Goal: Task Accomplishment & Management: Manage account settings

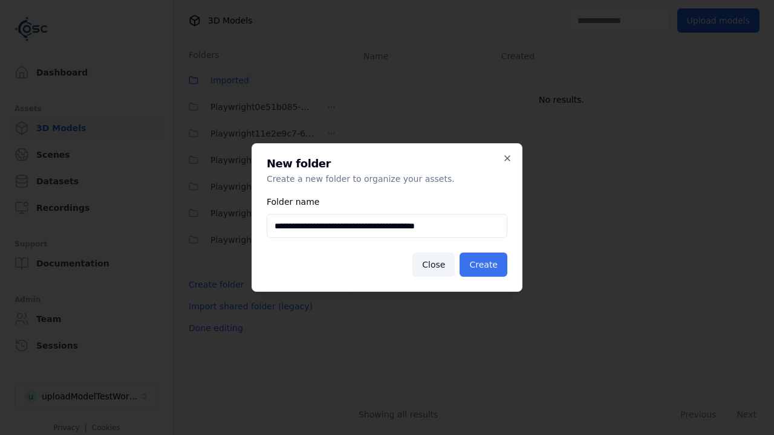
type input "**********"
click at [485, 265] on button "Create" at bounding box center [484, 265] width 48 height 24
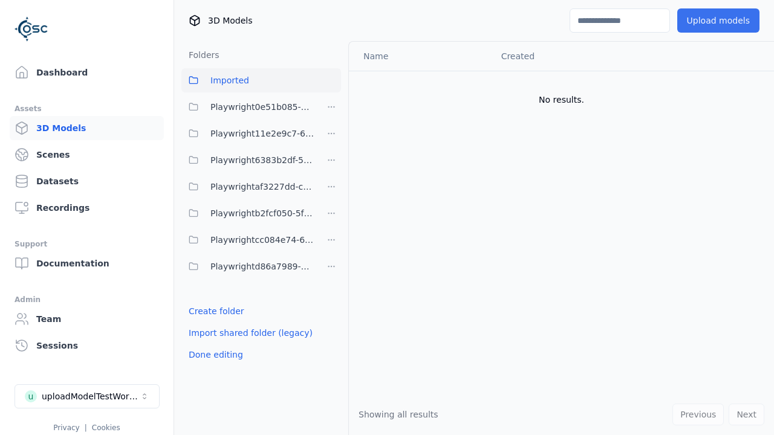
click at [248, 160] on span "Playwright6383b2df-5db0-4969-8407-e6c52484f93a" at bounding box center [262, 160] width 104 height 15
click at [720, 21] on button "Upload models" at bounding box center [718, 20] width 82 height 24
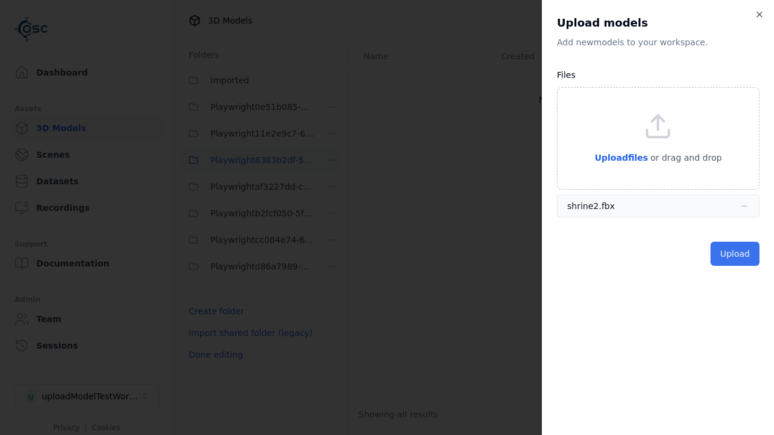
click at [736, 253] on button "Upload" at bounding box center [734, 254] width 49 height 24
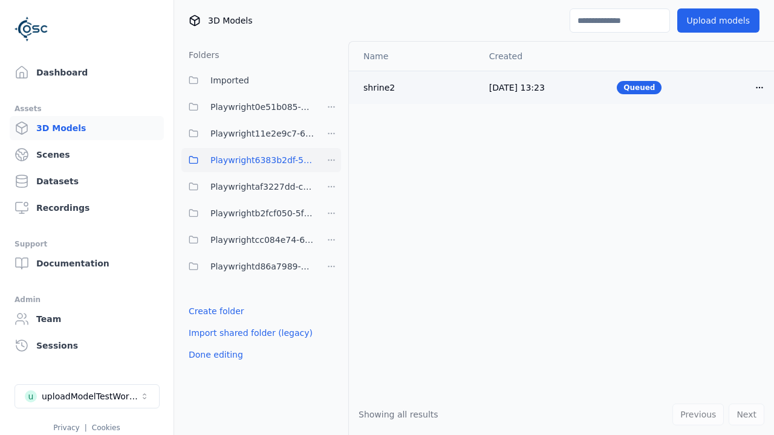
click at [749, 87] on html "Support Dashboard Assets 3D Models Scenes Datasets Recordings Support Documenta…" at bounding box center [387, 217] width 774 height 435
click at [723, 133] on div "Delete" at bounding box center [722, 133] width 71 height 19
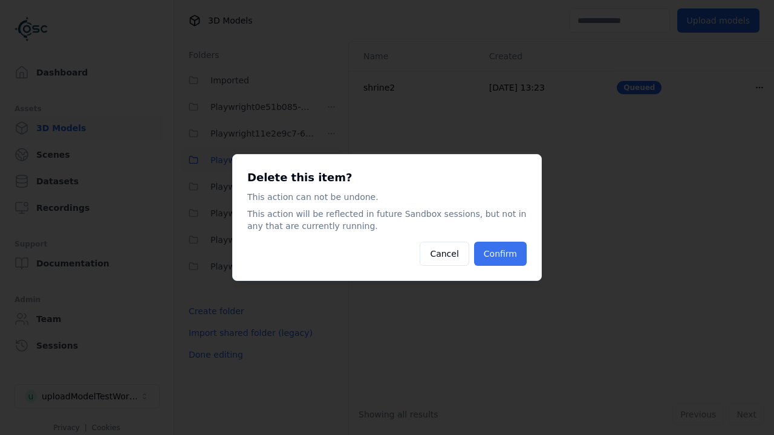
click at [501, 254] on button "Confirm" at bounding box center [500, 254] width 53 height 24
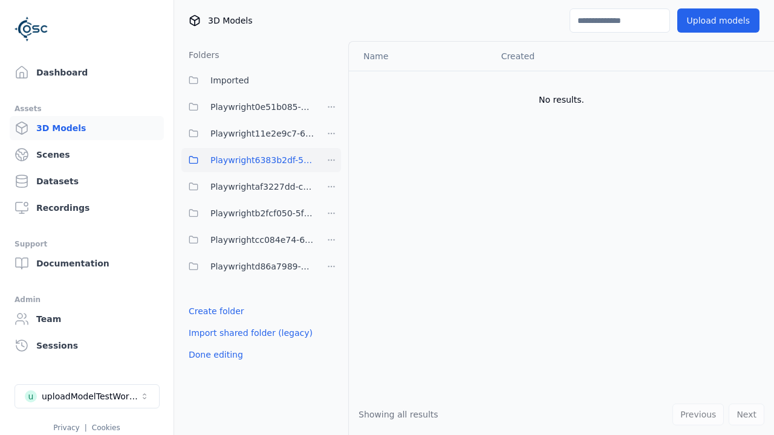
click at [331, 160] on html "Support Dashboard Assets 3D Models Scenes Datasets Recordings Support Documenta…" at bounding box center [387, 217] width 774 height 435
click at [331, 242] on div "Delete" at bounding box center [335, 242] width 81 height 19
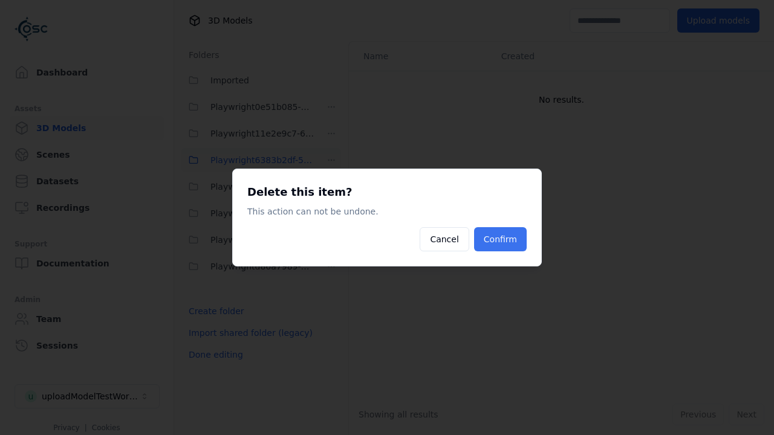
click at [501, 239] on button "Confirm" at bounding box center [500, 239] width 53 height 24
